Goal: Obtain resource: Download file/media

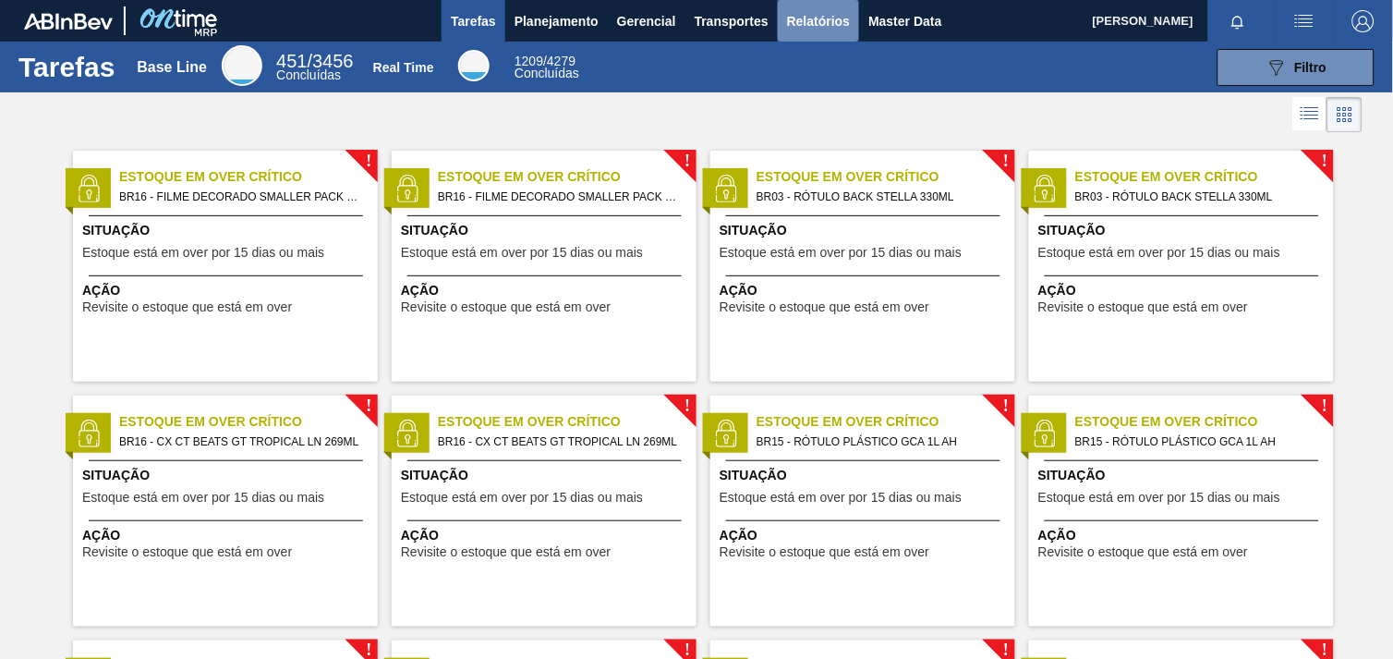
click at [833, 28] on span "Relatórios" at bounding box center [818, 21] width 63 height 22
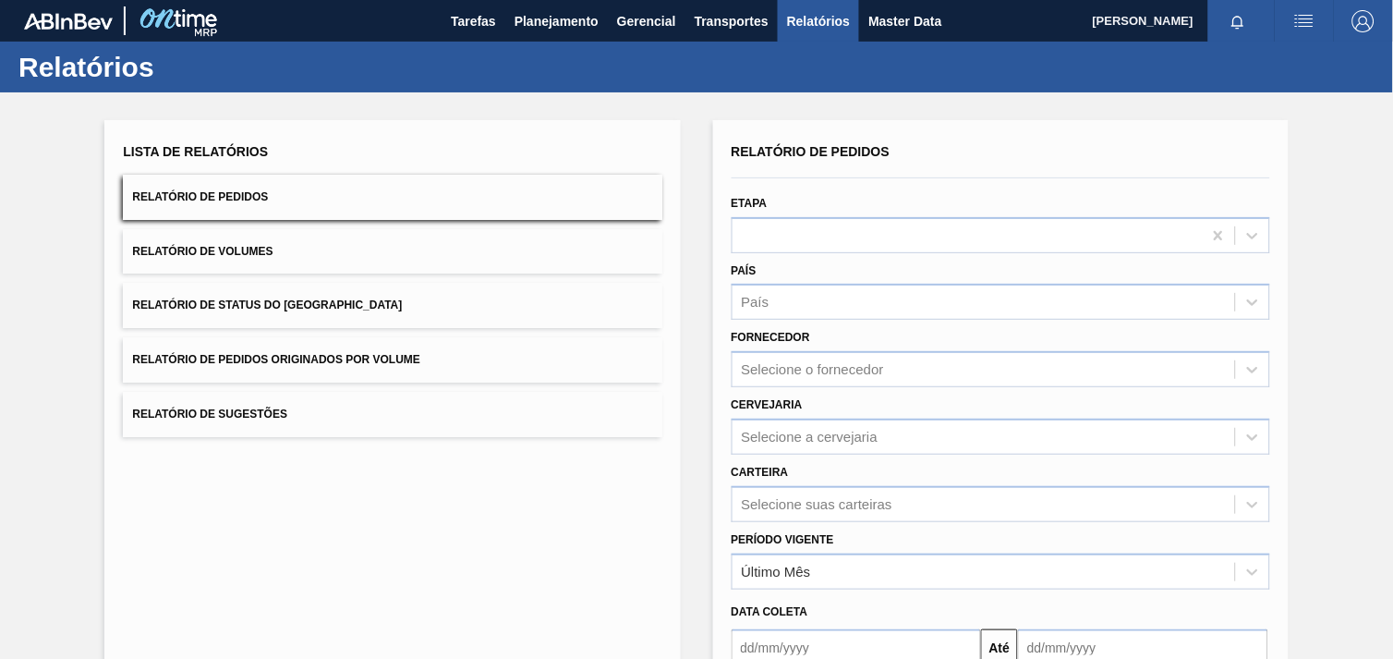
click at [916, 387] on div "Cervejaria Selecione a cervejaria" at bounding box center [1001, 420] width 554 height 67
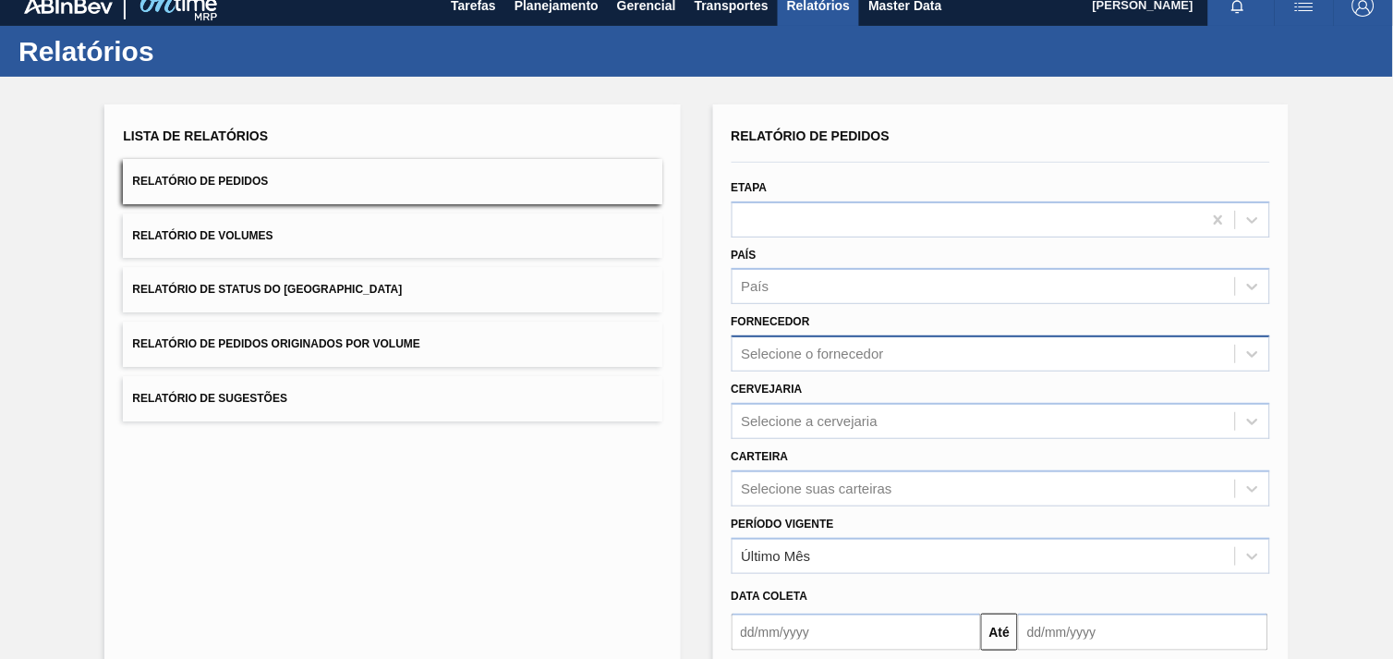
click at [918, 371] on div "Selecione o fornecedor" at bounding box center [1001, 353] width 539 height 36
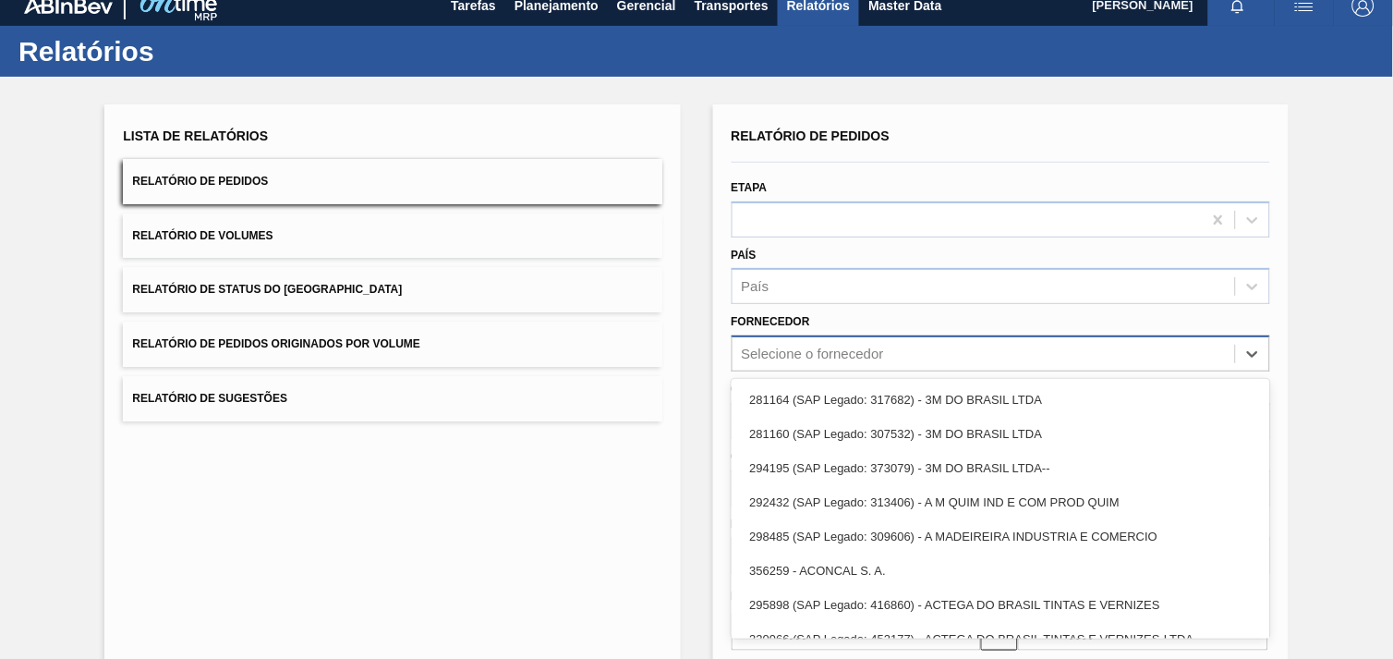
scroll to position [18, 0]
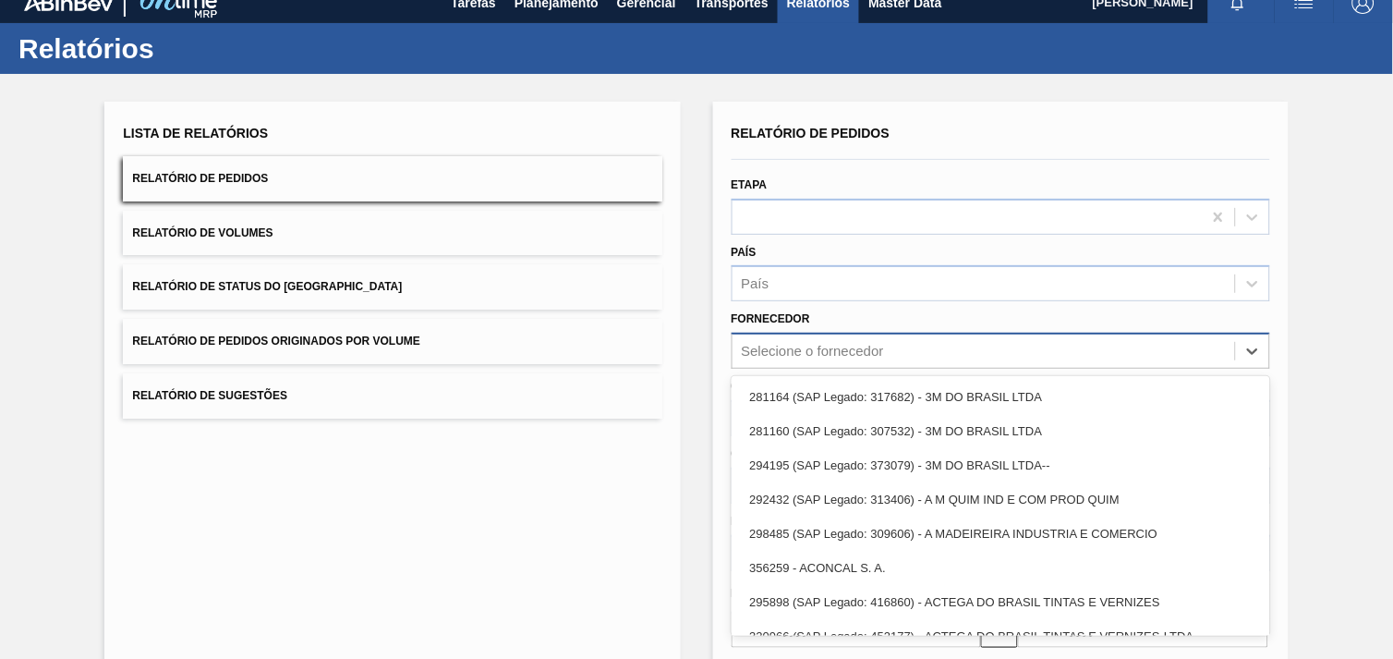
paste input "320622"
type input "320622"
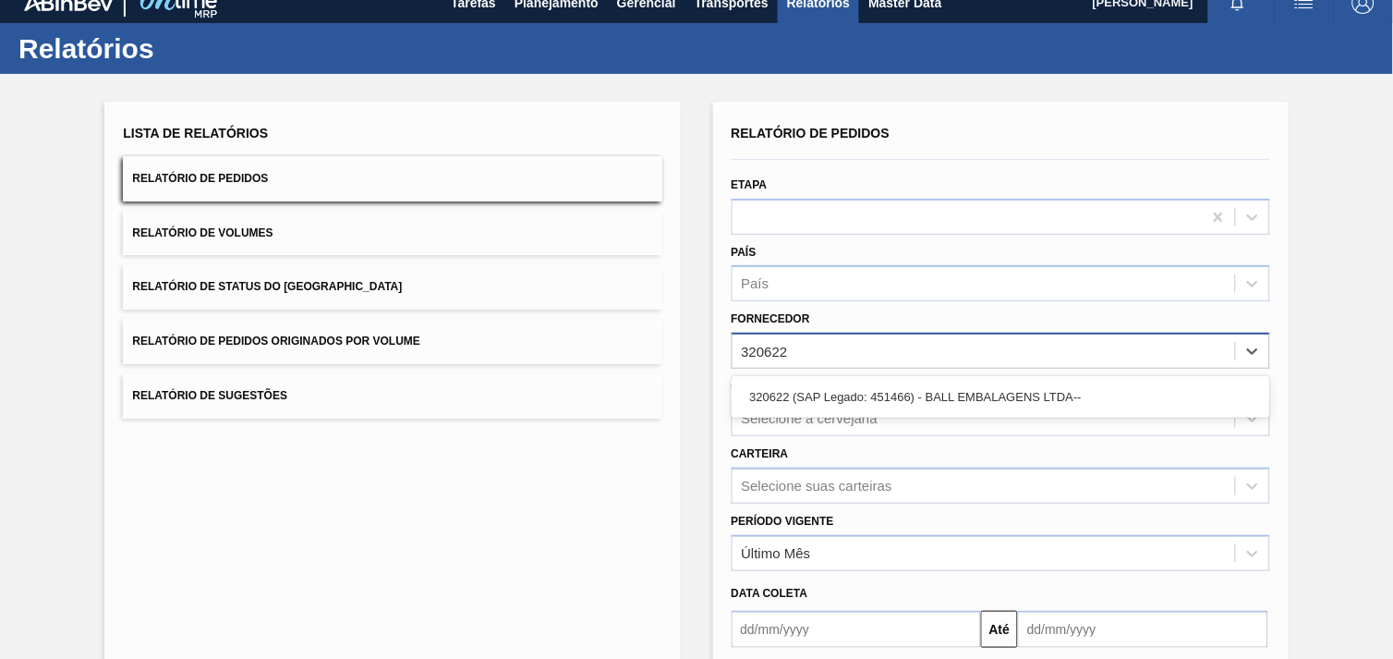
click at [918, 381] on div "320622 (SAP Legado: 451466) - BALL EMBALAGENS LTDA--" at bounding box center [1001, 397] width 539 height 34
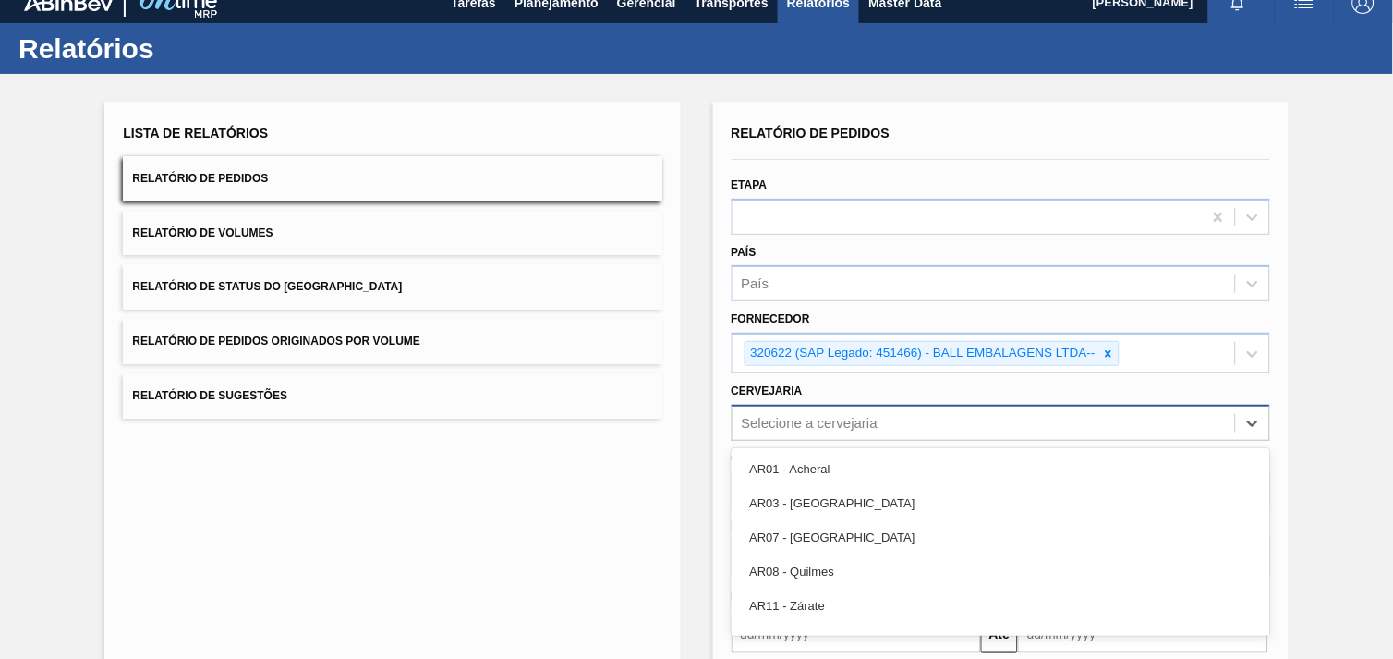
scroll to position [89, 0]
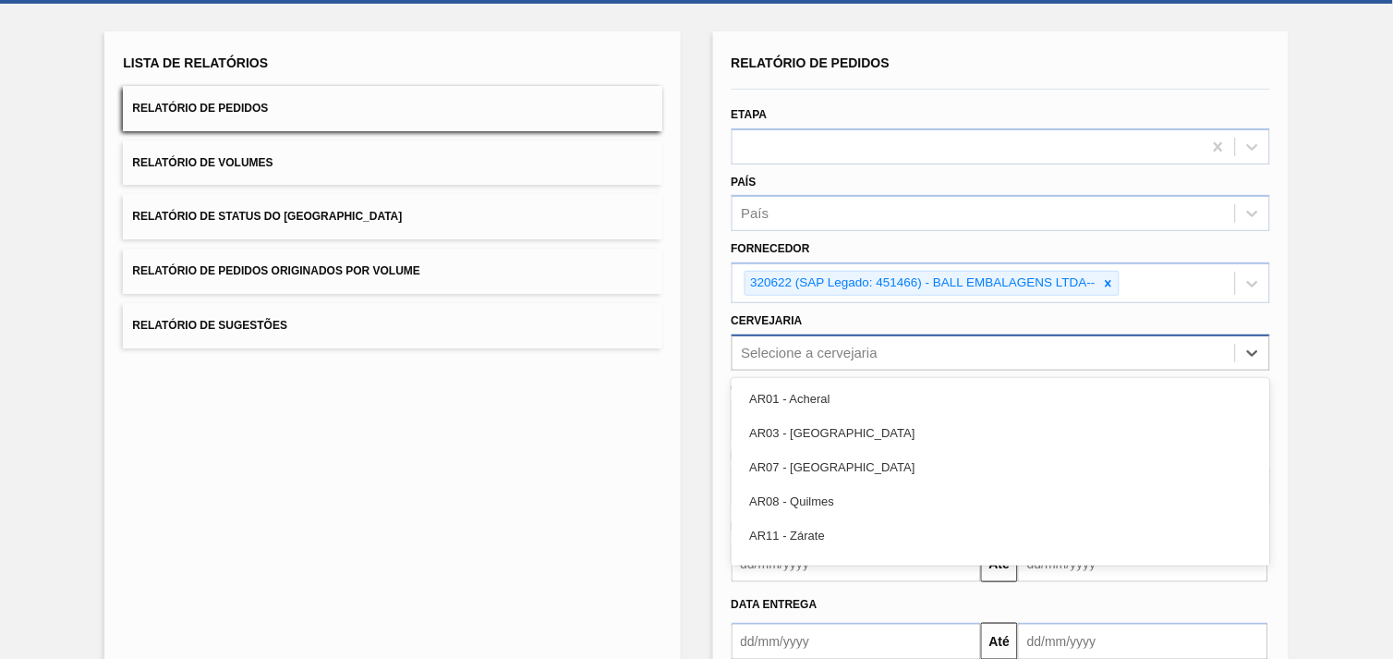
click at [882, 371] on div "option AR01 - Acheral focused, 1 of 92. 92 results available. Use Up and Down t…" at bounding box center [1001, 353] width 539 height 36
type input "br02"
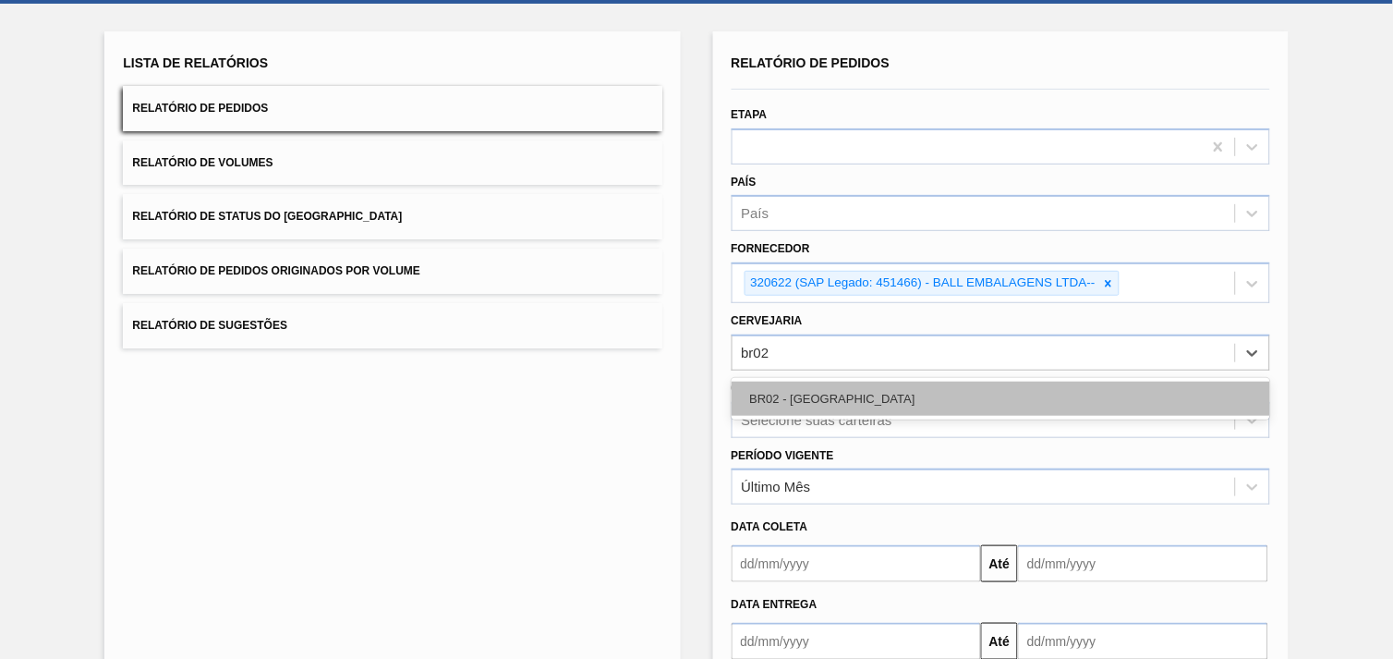
click at [862, 382] on div "BR02 - [GEOGRAPHIC_DATA]" at bounding box center [1001, 399] width 539 height 34
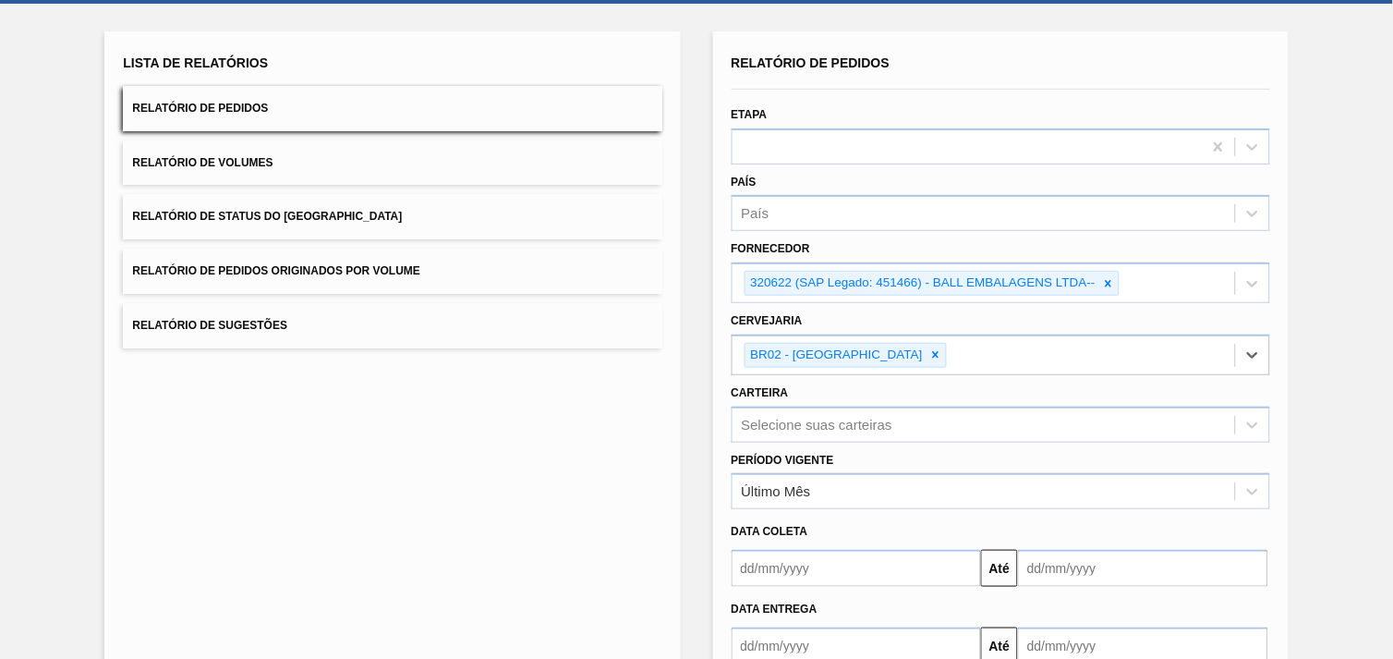
scroll to position [201, 0]
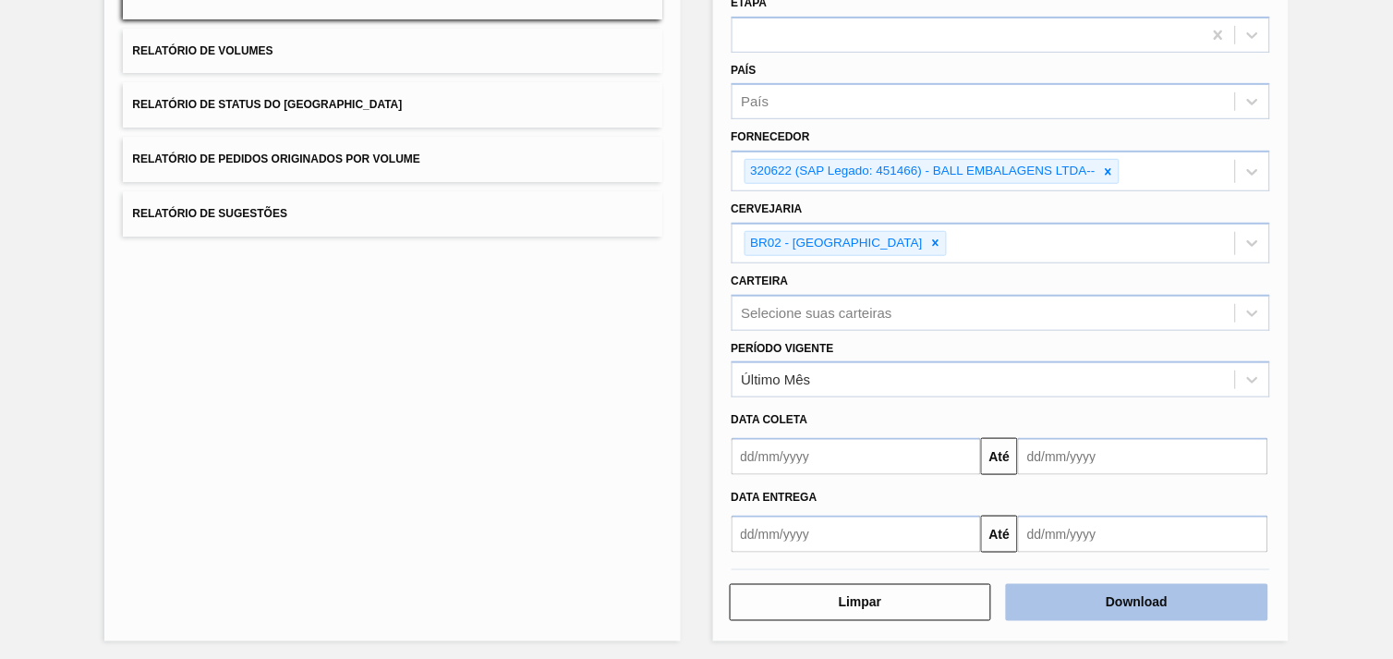
click at [1178, 605] on button "Download" at bounding box center [1137, 602] width 262 height 37
